Goal: Navigation & Orientation: Understand site structure

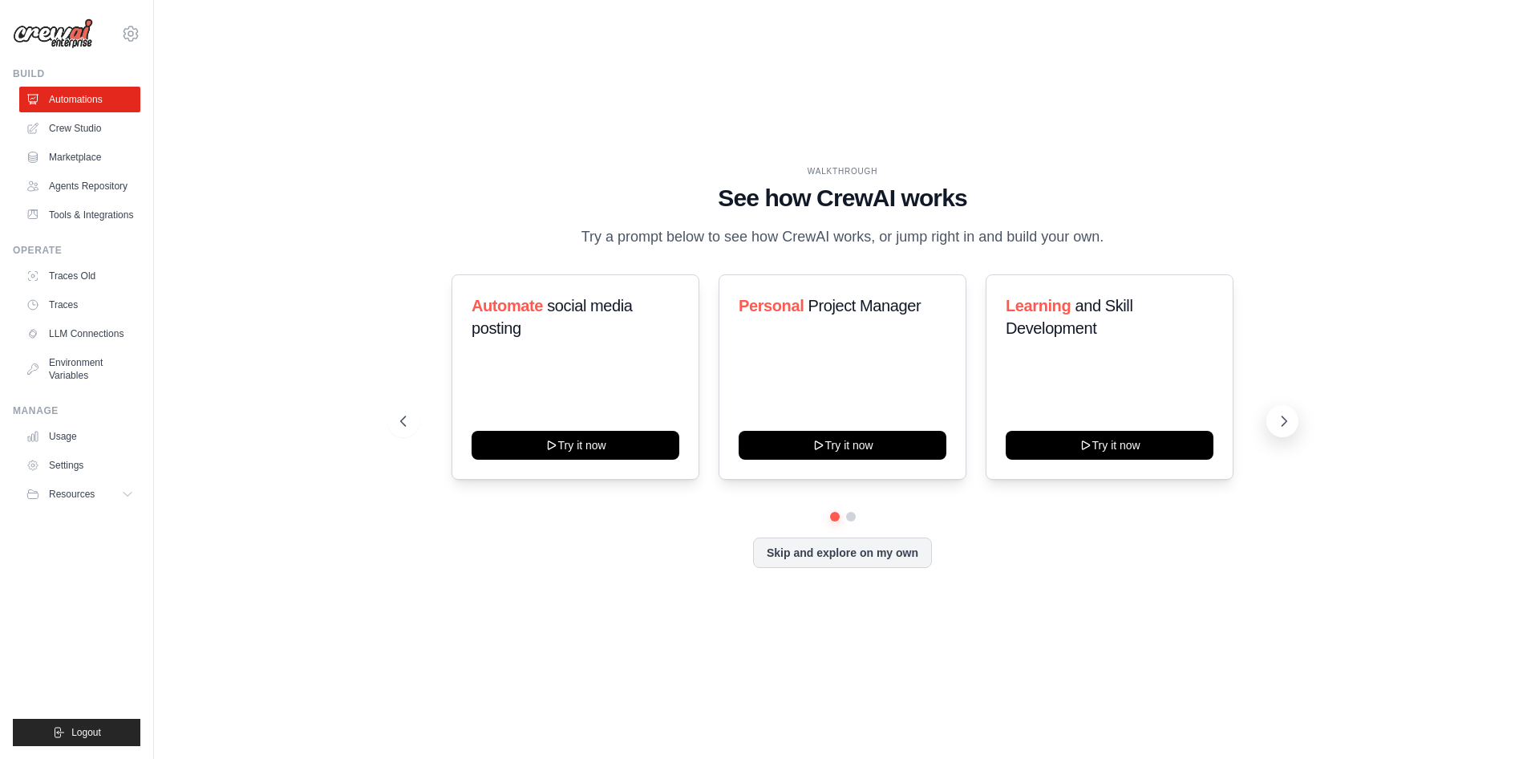
click at [1276, 419] on icon at bounding box center [1284, 421] width 16 height 16
drag, startPoint x: 894, startPoint y: 198, endPoint x: 821, endPoint y: 196, distance: 72.2
click at [821, 196] on h1 "See how CrewAI works" at bounding box center [843, 198] width 886 height 29
copy h1 "CrewAI"
